Goal: Find contact information: Find contact information

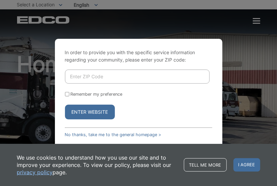
click at [258, 21] on div "In order to provide you with the specific service information regarding your co…" at bounding box center [138, 93] width 277 height 186
click at [75, 91] on form "Remember my preference Enter Website" at bounding box center [139, 95] width 148 height 50
click at [89, 116] on button "Enter Website" at bounding box center [90, 112] width 50 height 15
click at [132, 137] on link "No thanks, take me to the general homepage >" at bounding box center [113, 134] width 97 height 5
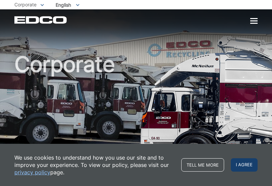
click at [245, 166] on span "I agree" at bounding box center [244, 165] width 27 height 13
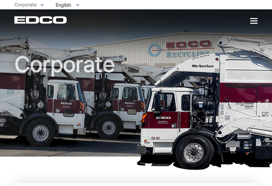
click at [254, 17] on div "EDCO Logo Home Residential Services Curbside Pickup Trash Dumpster Service Temp…" at bounding box center [135, 20] width 243 height 8
click at [254, 24] on div "Corporate" at bounding box center [135, 83] width 243 height 148
click at [254, 21] on div at bounding box center [253, 20] width 7 height 1
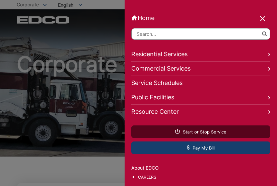
click at [188, 146] on span "Pay My Bill" at bounding box center [201, 148] width 28 height 6
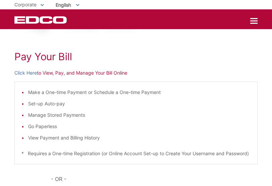
scroll to position [50, 0]
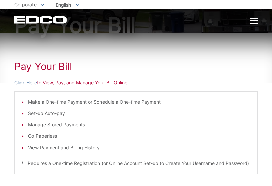
click at [84, 83] on p "Click Here to View, Pay, and Manage Your Bill Online" at bounding box center [135, 82] width 243 height 7
click at [55, 83] on p "Click Here to View, Pay, and Manage Your Bill Online" at bounding box center [135, 82] width 243 height 7
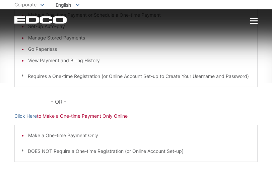
scroll to position [151, 0]
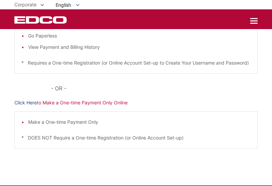
click at [31, 107] on link "Click Here" at bounding box center [25, 102] width 22 height 7
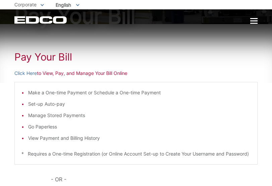
scroll to position [50, 0]
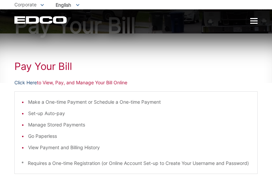
click at [27, 81] on link "Click Here" at bounding box center [25, 82] width 22 height 7
click at [32, 81] on link "Click Here" at bounding box center [25, 82] width 22 height 7
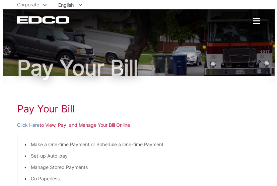
scroll to position [0, 0]
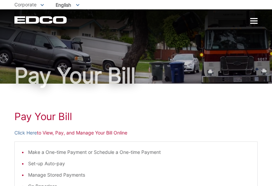
click at [251, 21] on div at bounding box center [253, 20] width 7 height 1
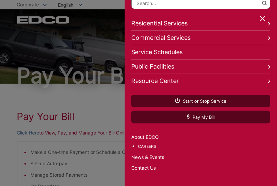
scroll to position [36, 0]
click at [151, 165] on link "Contact Us" at bounding box center [200, 168] width 139 height 7
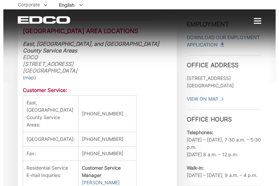
scroll to position [168, 0]
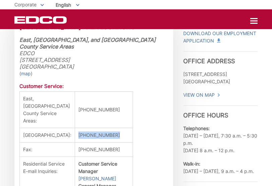
drag, startPoint x: 98, startPoint y: 120, endPoint x: 63, endPoint y: 121, distance: 35.2
click at [75, 128] on td "(619) 474-8855" at bounding box center [104, 135] width 58 height 14
copy td "(619) 474-8855"
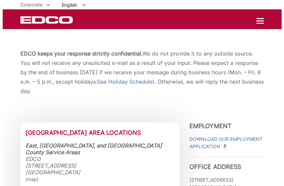
scroll to position [0, 0]
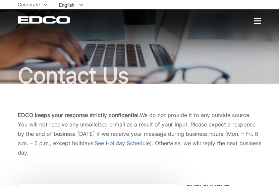
click at [256, 24] on div "Contact Us" at bounding box center [139, 46] width 243 height 74
click at [255, 21] on div at bounding box center [257, 20] width 7 height 1
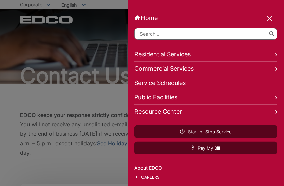
click at [157, 16] on link "Home" at bounding box center [205, 17] width 143 height 7
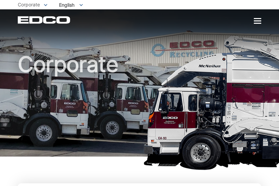
click at [82, 38] on div "Corporate" at bounding box center [139, 83] width 243 height 148
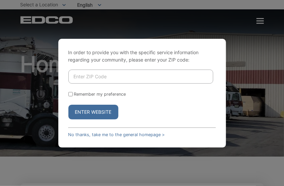
click at [123, 128] on div "In order to provide you with the specific service information regarding your co…" at bounding box center [142, 93] width 168 height 109
click at [99, 110] on button "Enter Website" at bounding box center [93, 112] width 50 height 15
click at [105, 135] on link "No thanks, take me to the general homepage >" at bounding box center [116, 134] width 97 height 5
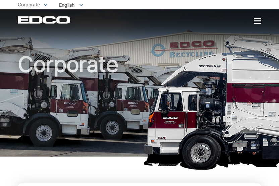
click at [257, 25] on div "Corporate" at bounding box center [139, 83] width 243 height 148
click at [255, 22] on div at bounding box center [257, 21] width 7 height 6
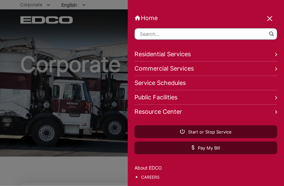
click at [207, 55] on link "Residential Services" at bounding box center [205, 54] width 143 height 14
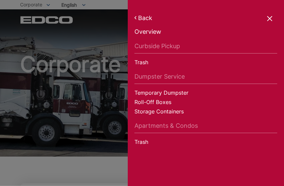
click at [267, 17] on link "Back" at bounding box center [205, 17] width 143 height 7
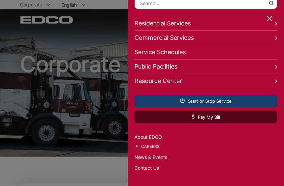
scroll to position [36, 0]
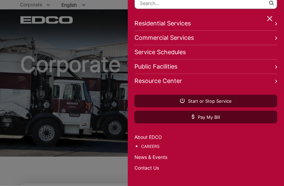
drag, startPoint x: 146, startPoint y: 166, endPoint x: 148, endPoint y: 163, distance: 3.5
click at [146, 165] on link "Contact Us" at bounding box center [205, 168] width 143 height 7
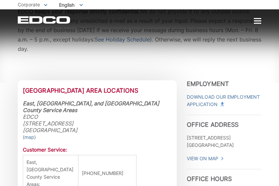
scroll to position [134, 0]
